Goal: Task Accomplishment & Management: Manage account settings

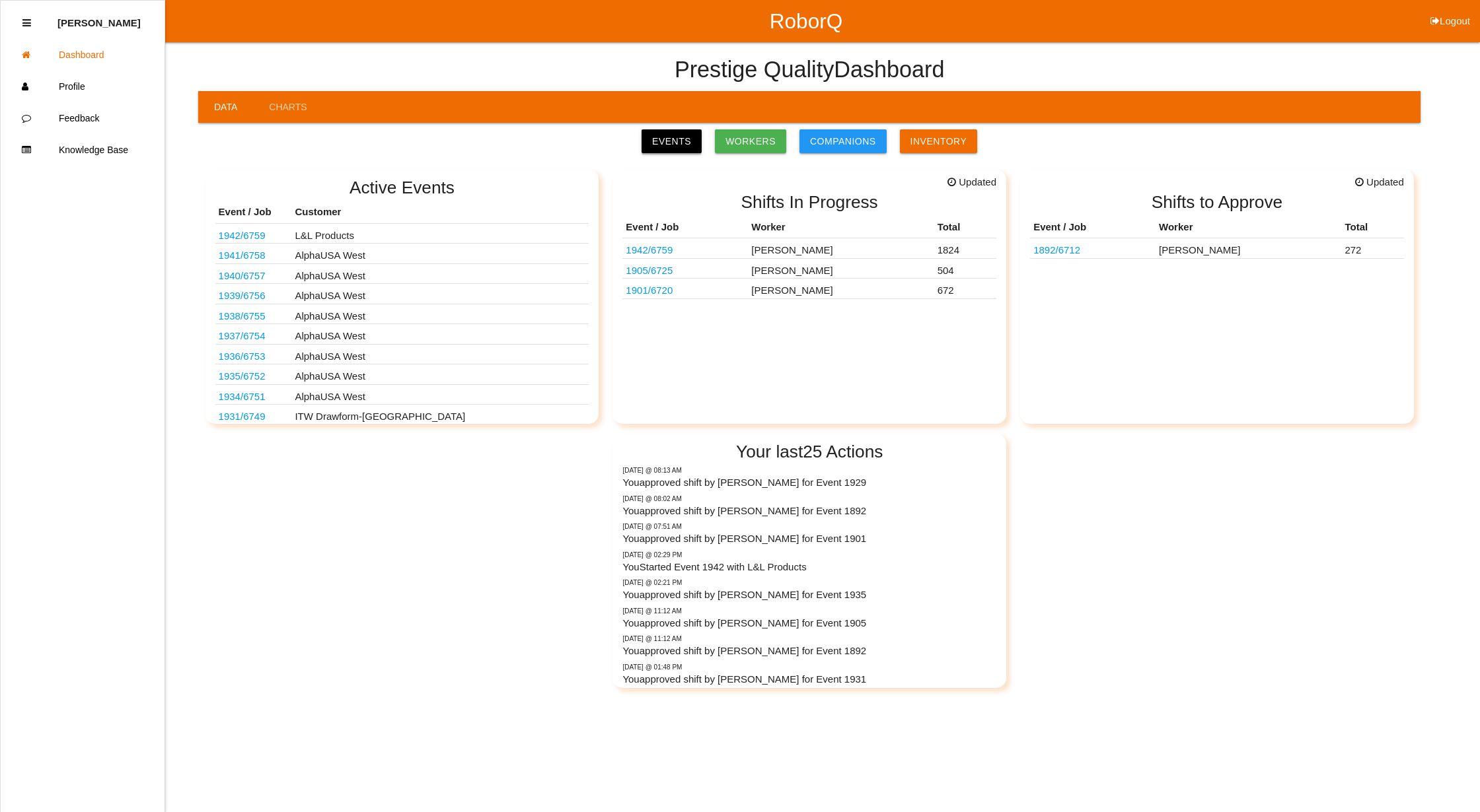
click at [674, 139] on link "Events" at bounding box center [672, 142] width 60 height 24
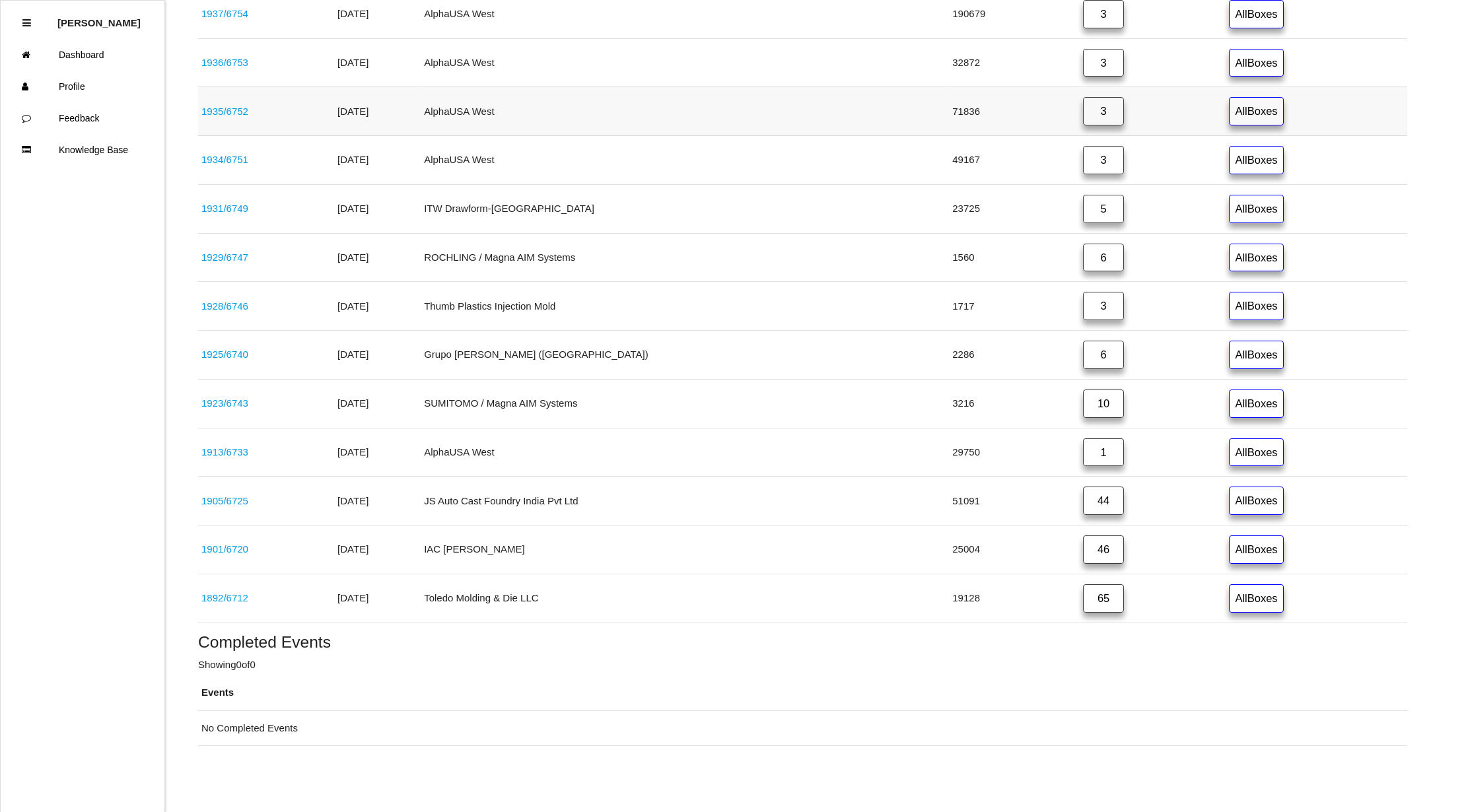
scroll to position [526, 0]
click at [1083, 600] on link "65" at bounding box center [1104, 598] width 41 height 28
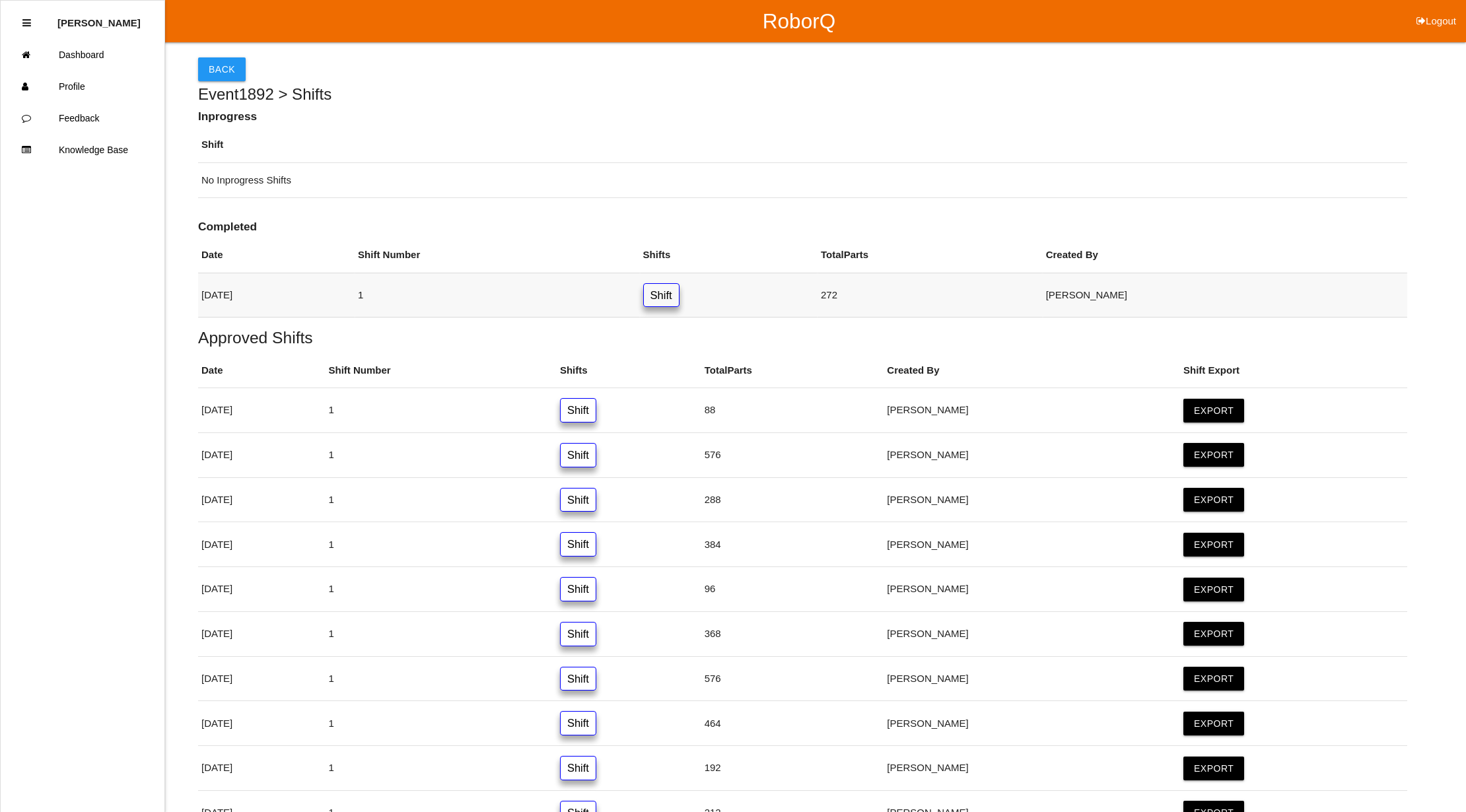
click at [680, 298] on link "Shift" at bounding box center [661, 295] width 36 height 24
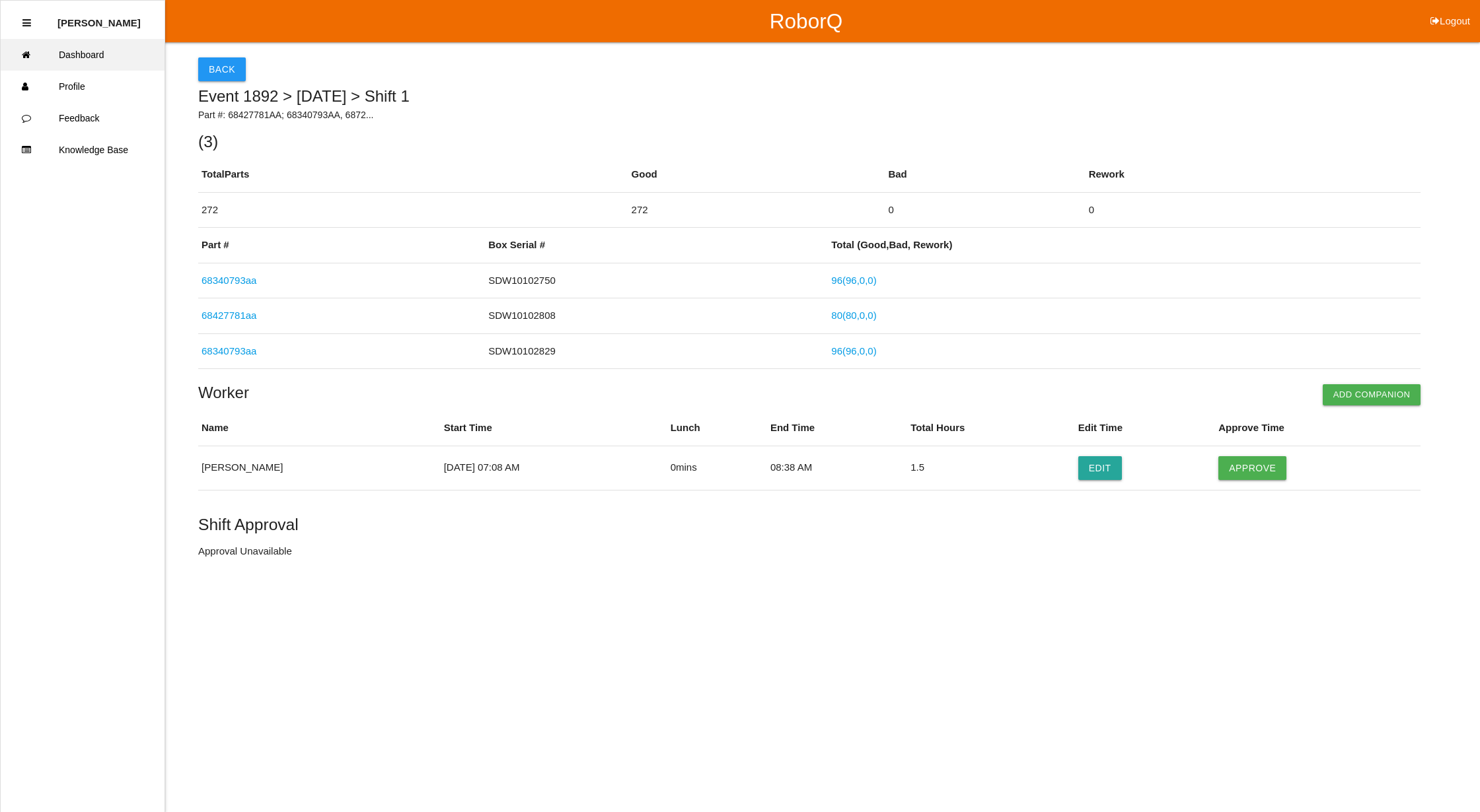
click at [97, 50] on link "Dashboard" at bounding box center [83, 55] width 164 height 32
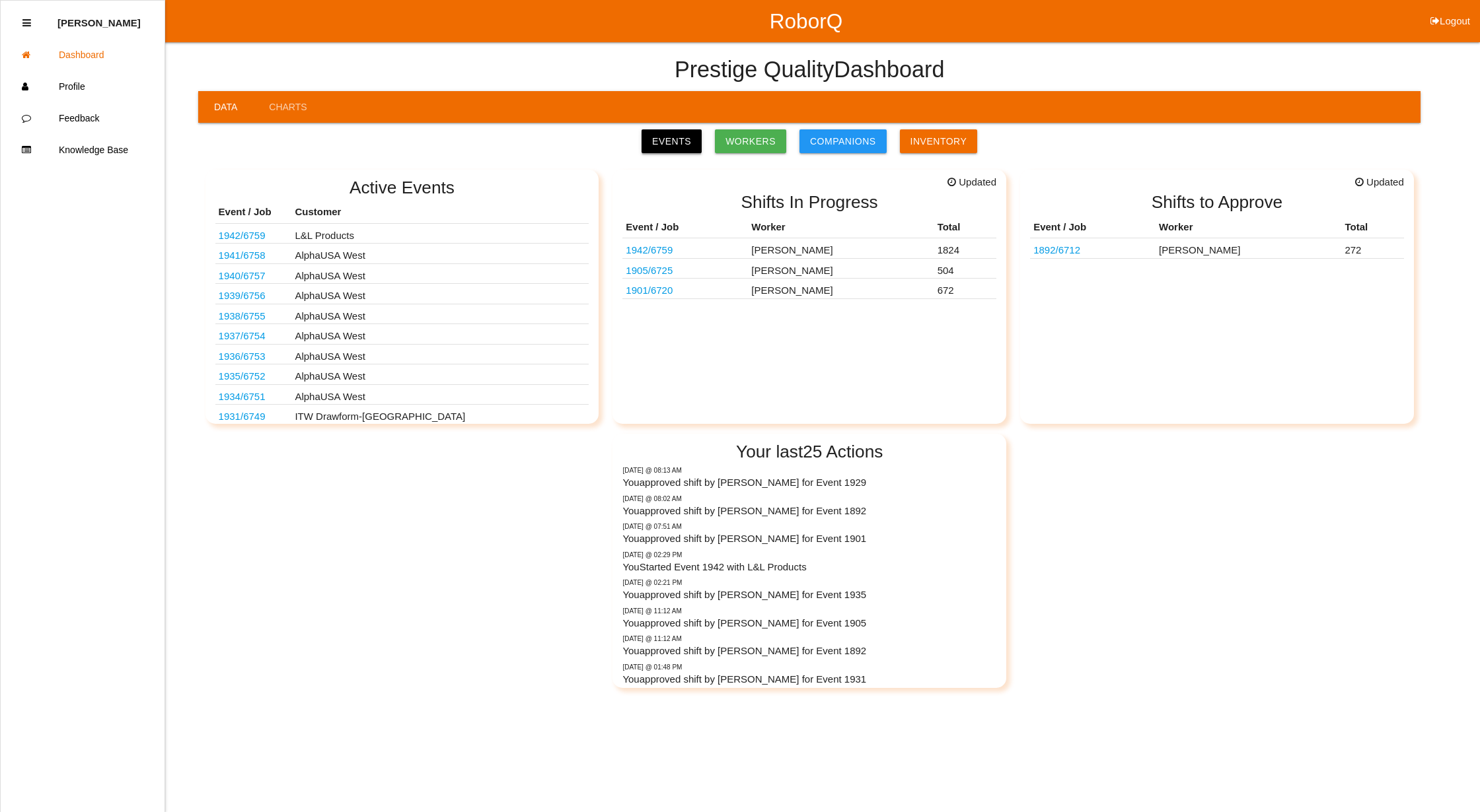
click at [677, 146] on link "Events" at bounding box center [672, 142] width 60 height 24
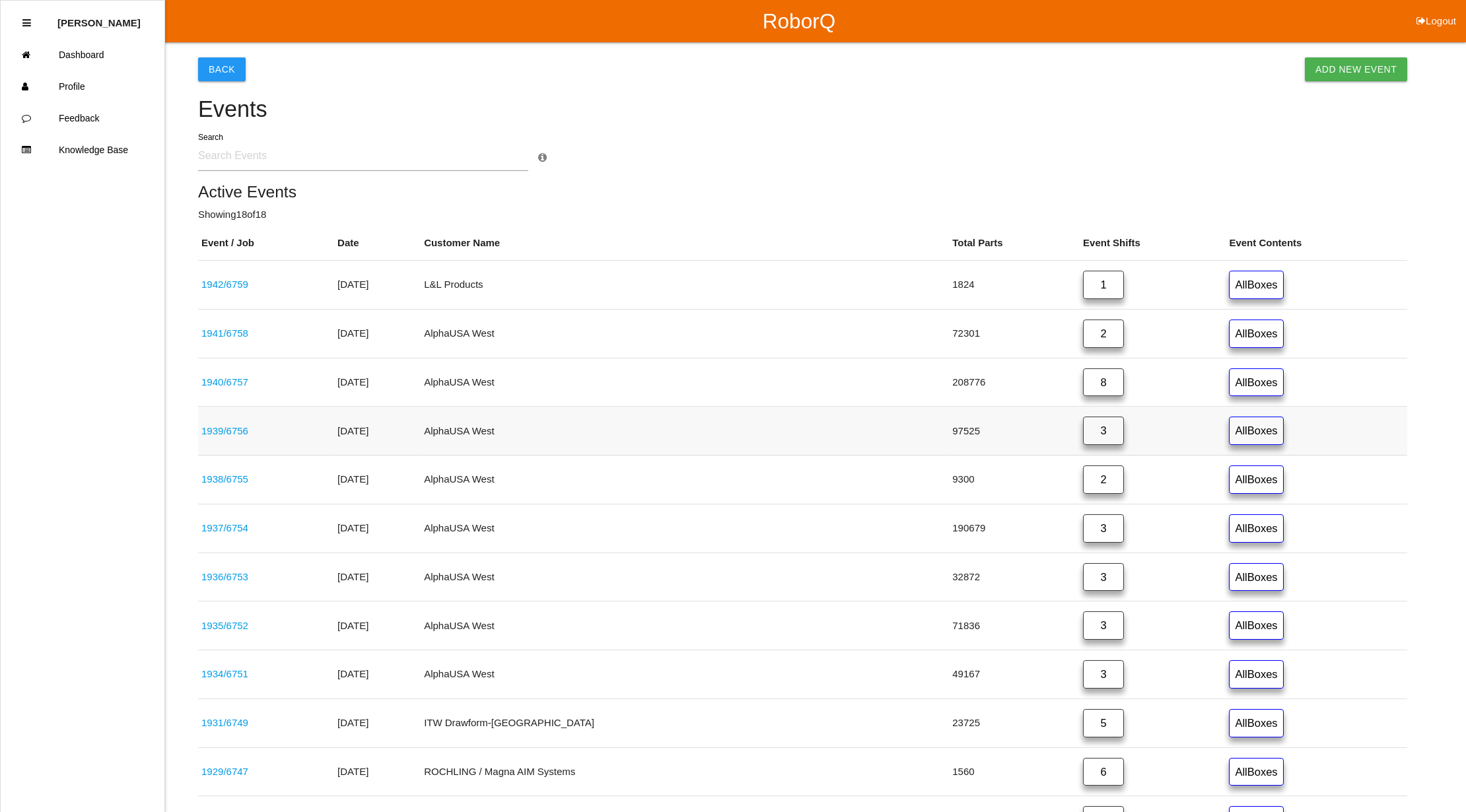
scroll to position [526, 0]
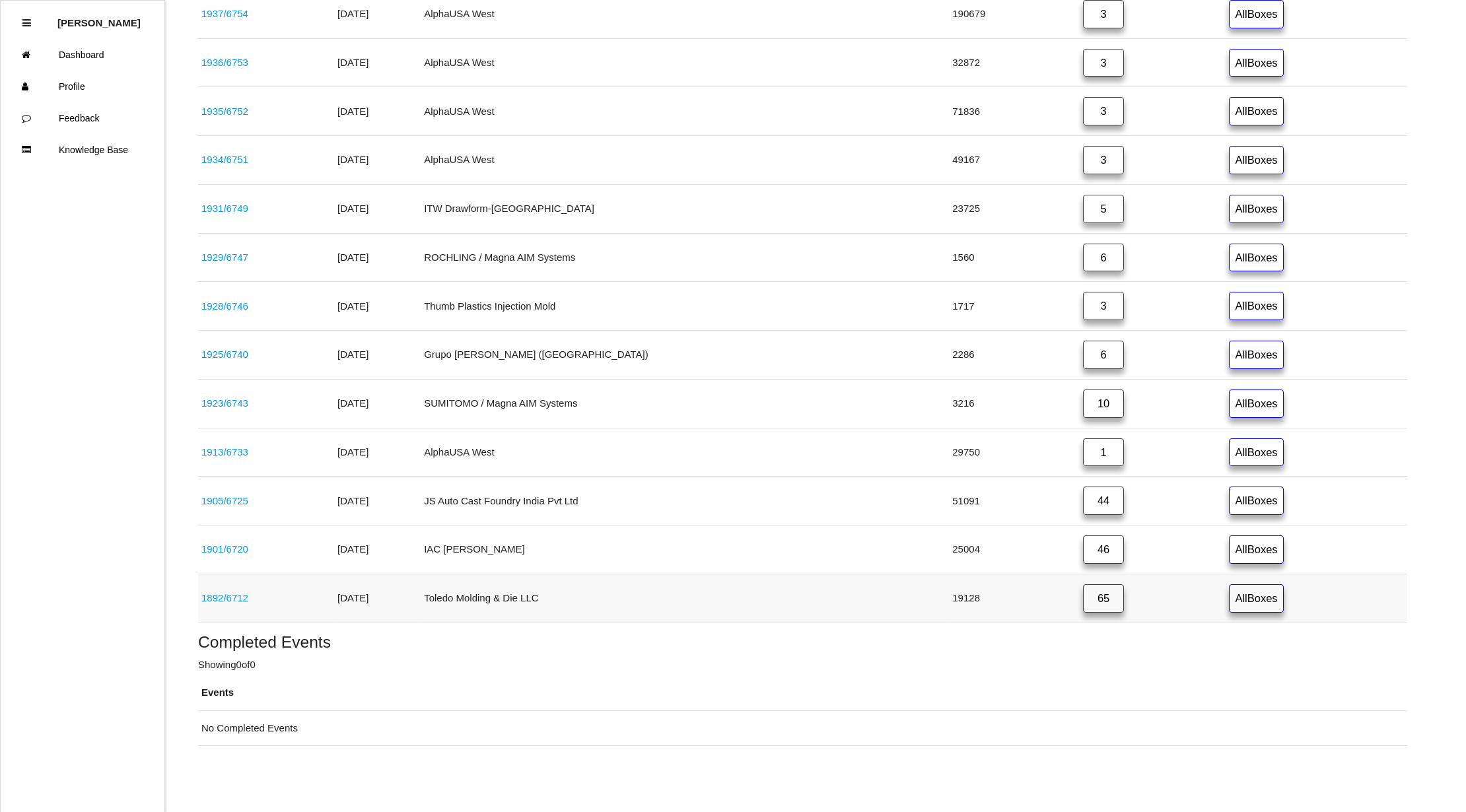
click at [1083, 605] on link "65" at bounding box center [1104, 598] width 41 height 28
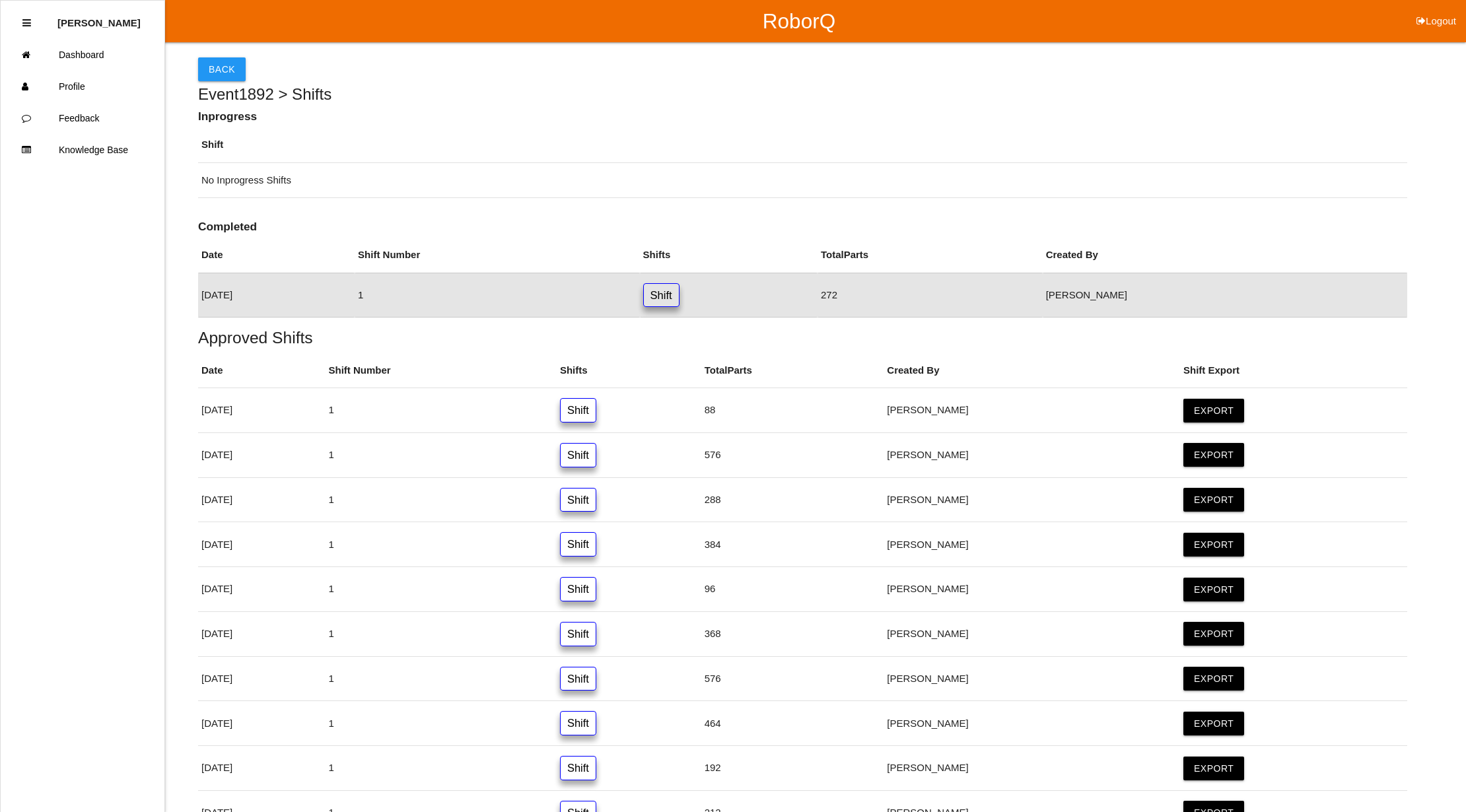
click at [680, 296] on link "Shift" at bounding box center [661, 295] width 36 height 24
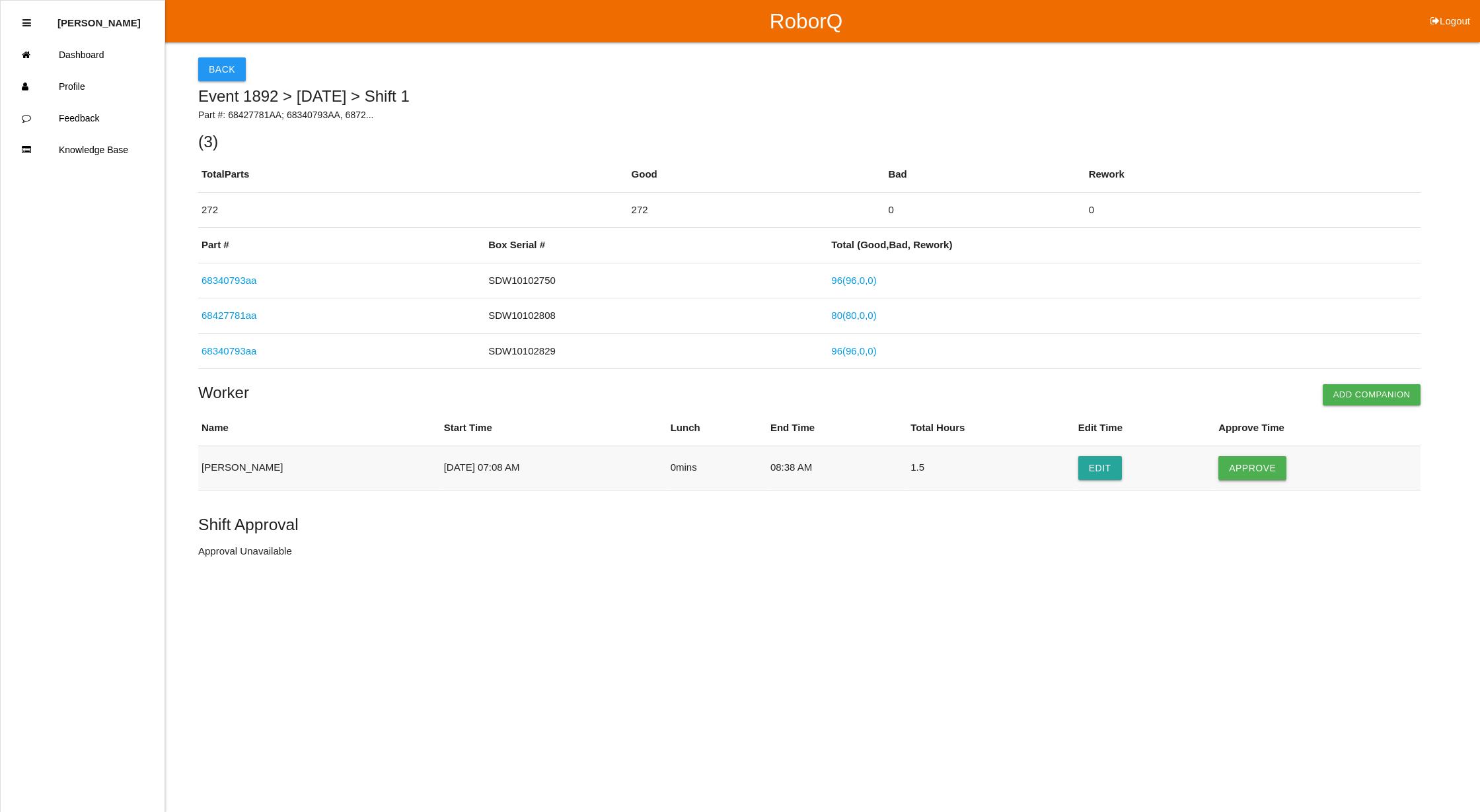
click at [1274, 468] on button "Approve" at bounding box center [1252, 468] width 68 height 24
click at [241, 548] on button "Approve Shift" at bounding box center [248, 552] width 100 height 24
click at [236, 310] on link "68427781aa" at bounding box center [229, 315] width 55 height 11
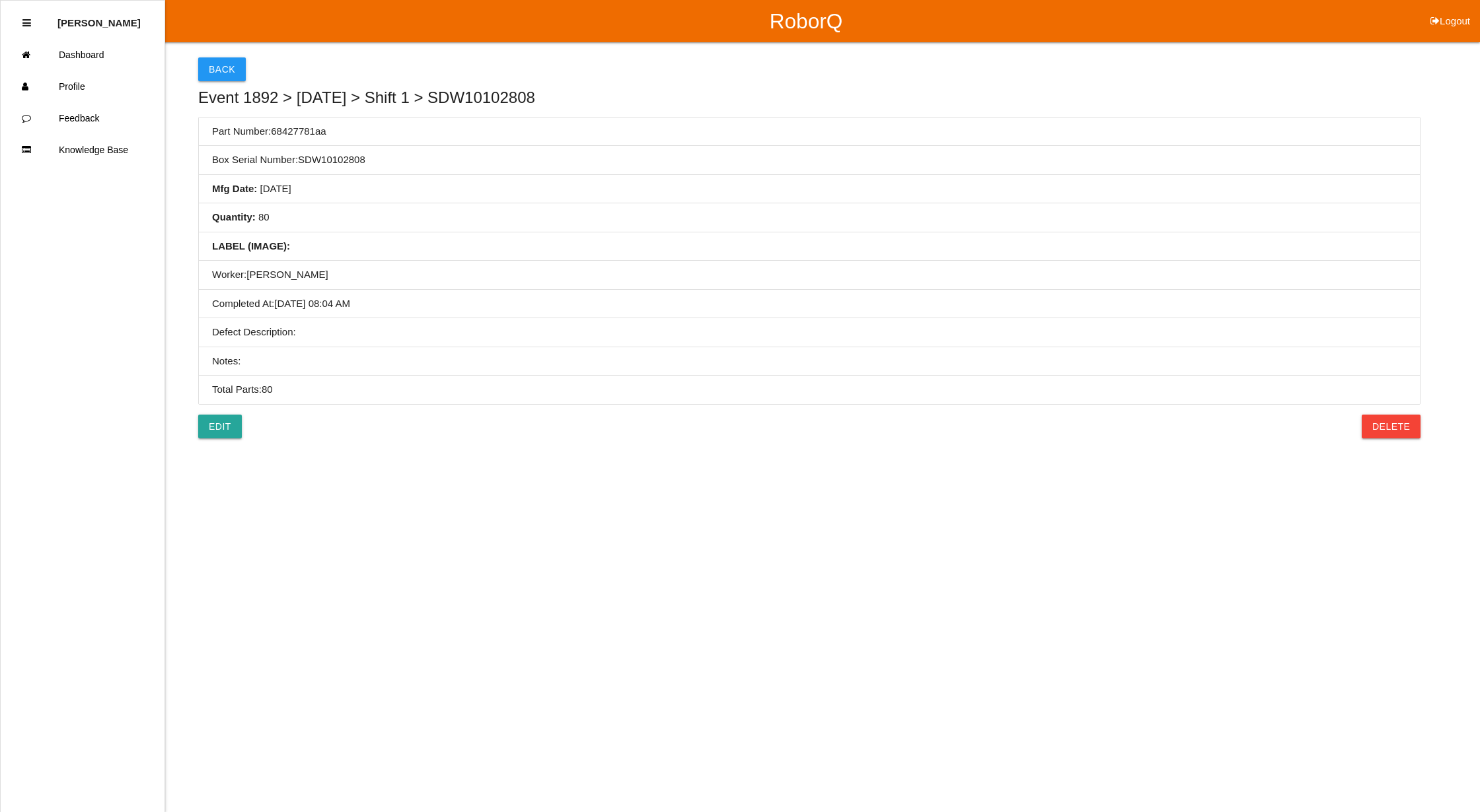
click at [333, 133] on li "Part Number: 68427781aa" at bounding box center [809, 132] width 1221 height 29
drag, startPoint x: 272, startPoint y: 127, endPoint x: 336, endPoint y: 138, distance: 64.9
click at [336, 138] on li "Part Number: 68427781aa" at bounding box center [809, 132] width 1221 height 29
copy li "68427781aa"
drag, startPoint x: 197, startPoint y: 65, endPoint x: 233, endPoint y: 64, distance: 36.0
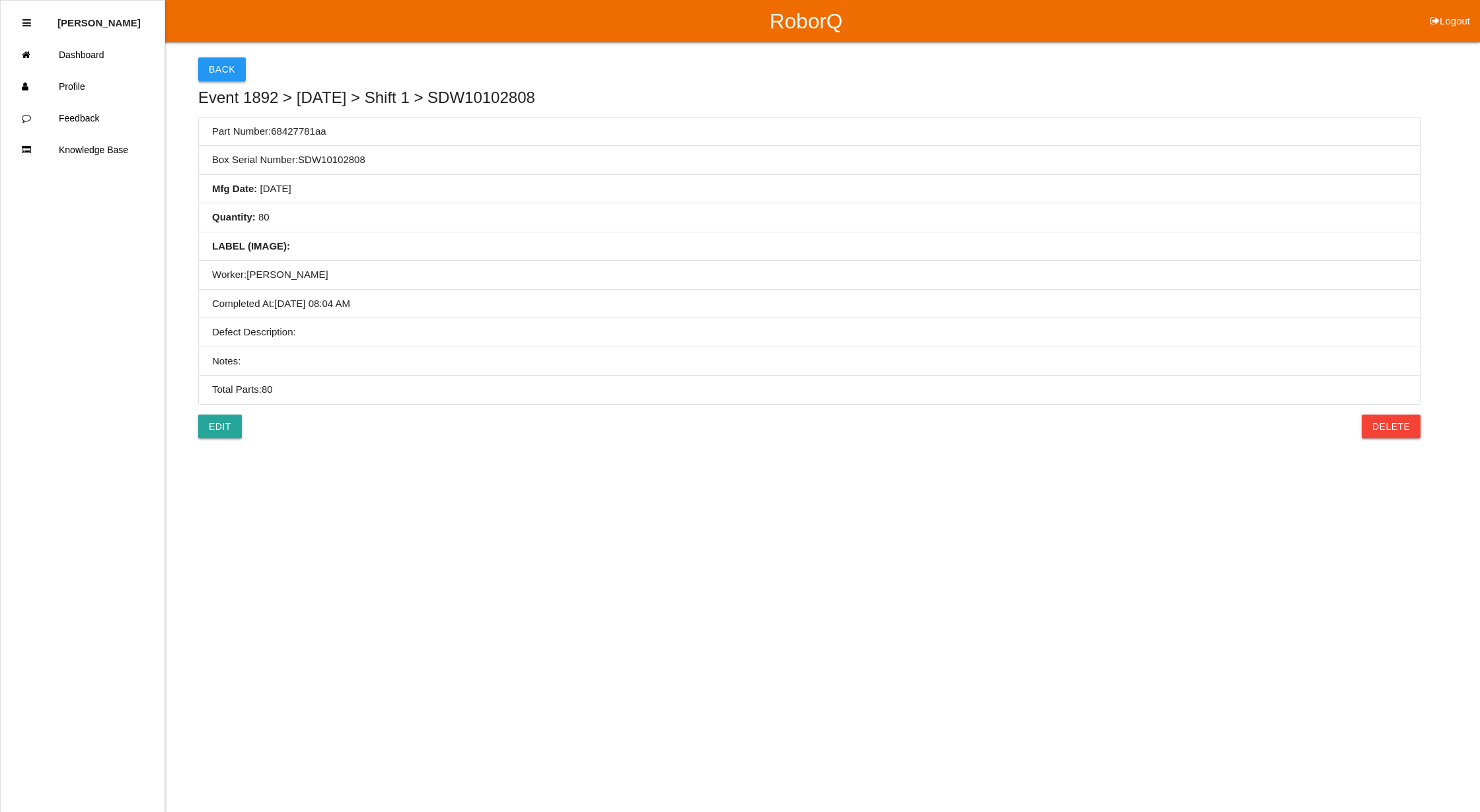
click at [197, 64] on div "Back Event 1892 > [DATE] > Shift 1 > SDW10102808 Part Number: 68427781aa Box Se…" at bounding box center [740, 235] width 1480 height 387
click at [221, 61] on button "Back" at bounding box center [222, 69] width 48 height 24
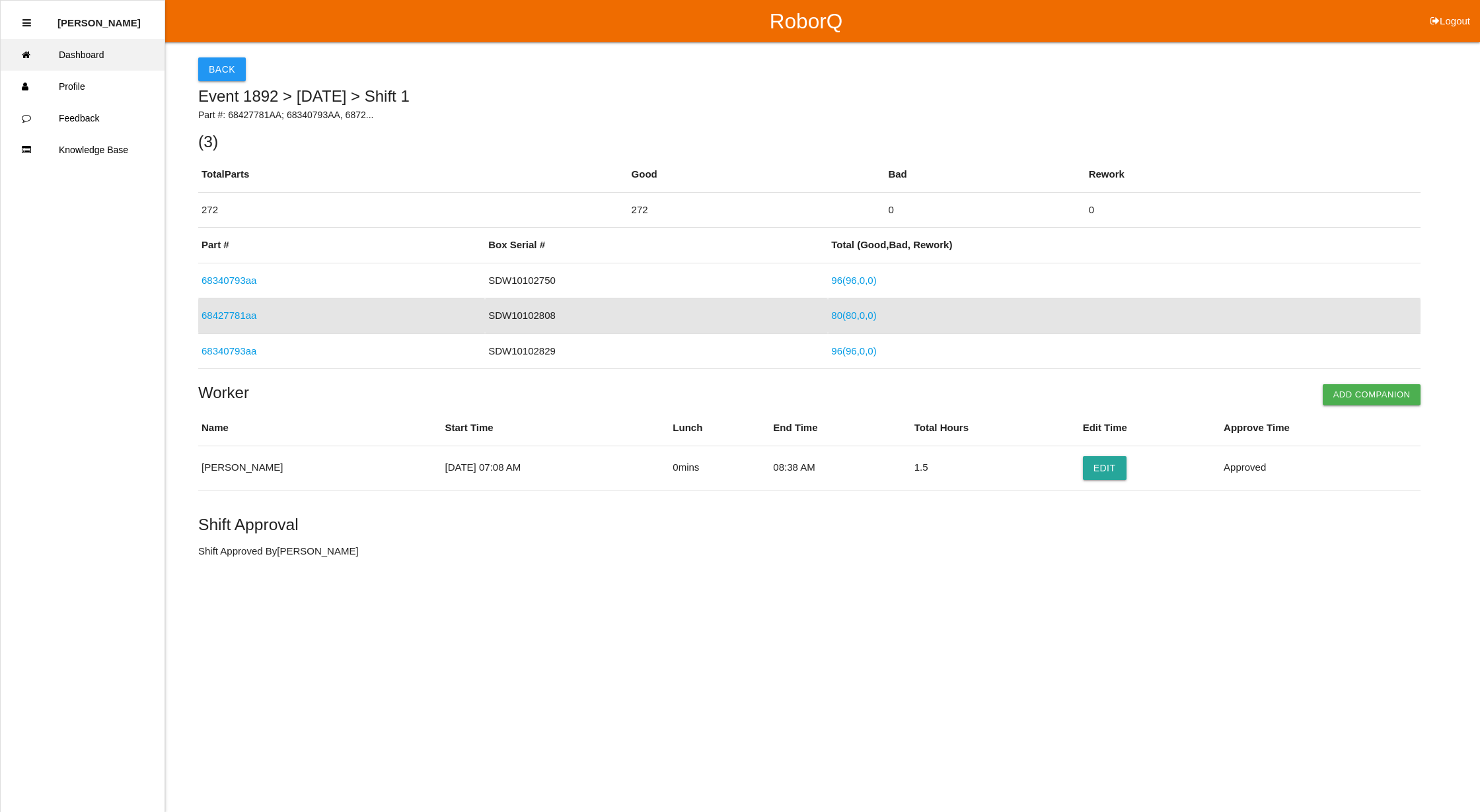
click at [79, 59] on link "Dashboard" at bounding box center [83, 55] width 164 height 32
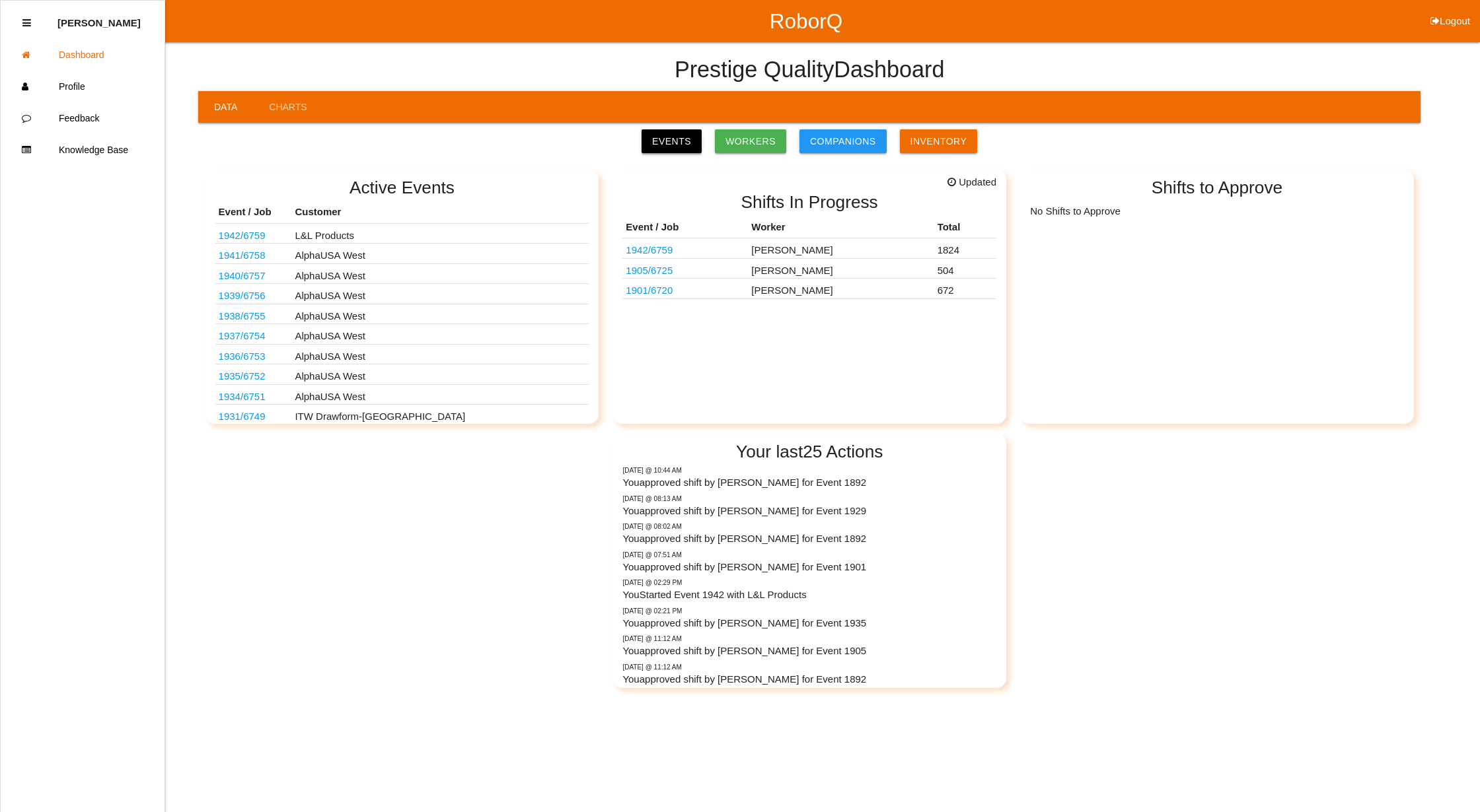
click at [674, 131] on link "Events" at bounding box center [672, 142] width 60 height 24
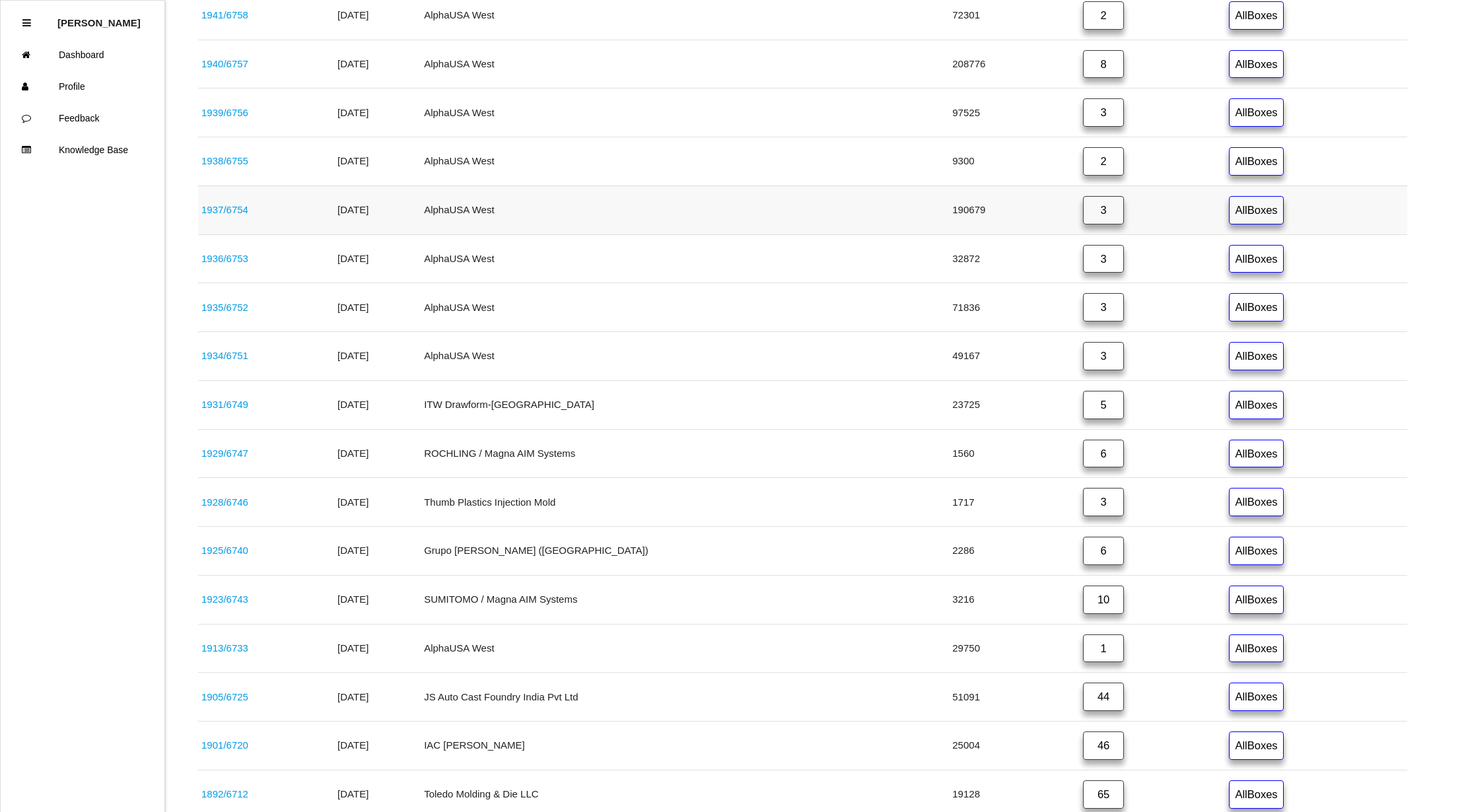
scroll to position [352, 0]
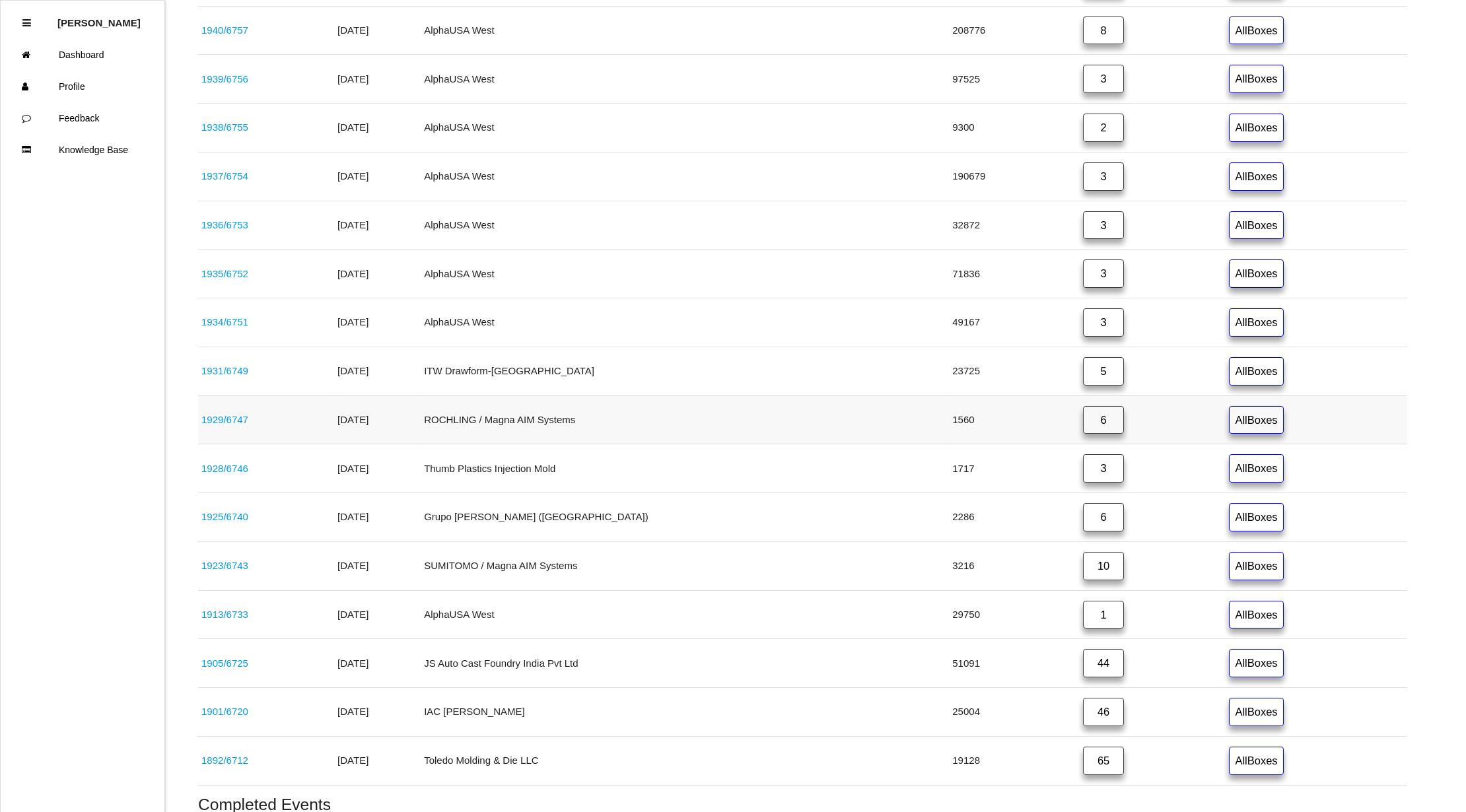
click at [225, 423] on link "1929 / 6747" at bounding box center [225, 419] width 47 height 11
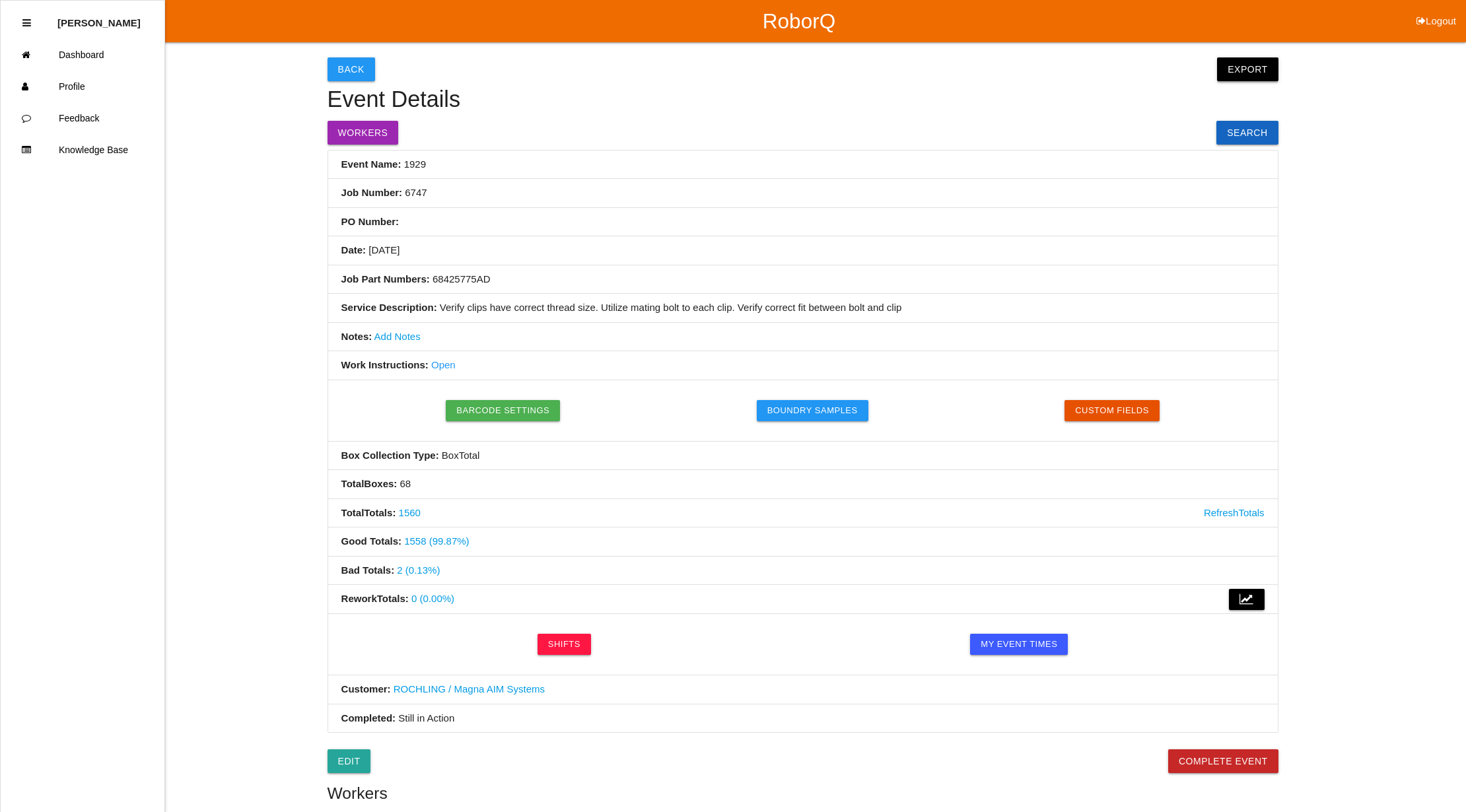
click at [1255, 60] on button "Export" at bounding box center [1247, 69] width 61 height 24
click at [1268, 69] on link "Export Excel" at bounding box center [1235, 73] width 76 height 30
click at [641, 788] on h5 "Workers" at bounding box center [803, 793] width 951 height 18
click at [87, 48] on link "Dashboard" at bounding box center [83, 55] width 164 height 32
